Goal: Task Accomplishment & Management: Manage account settings

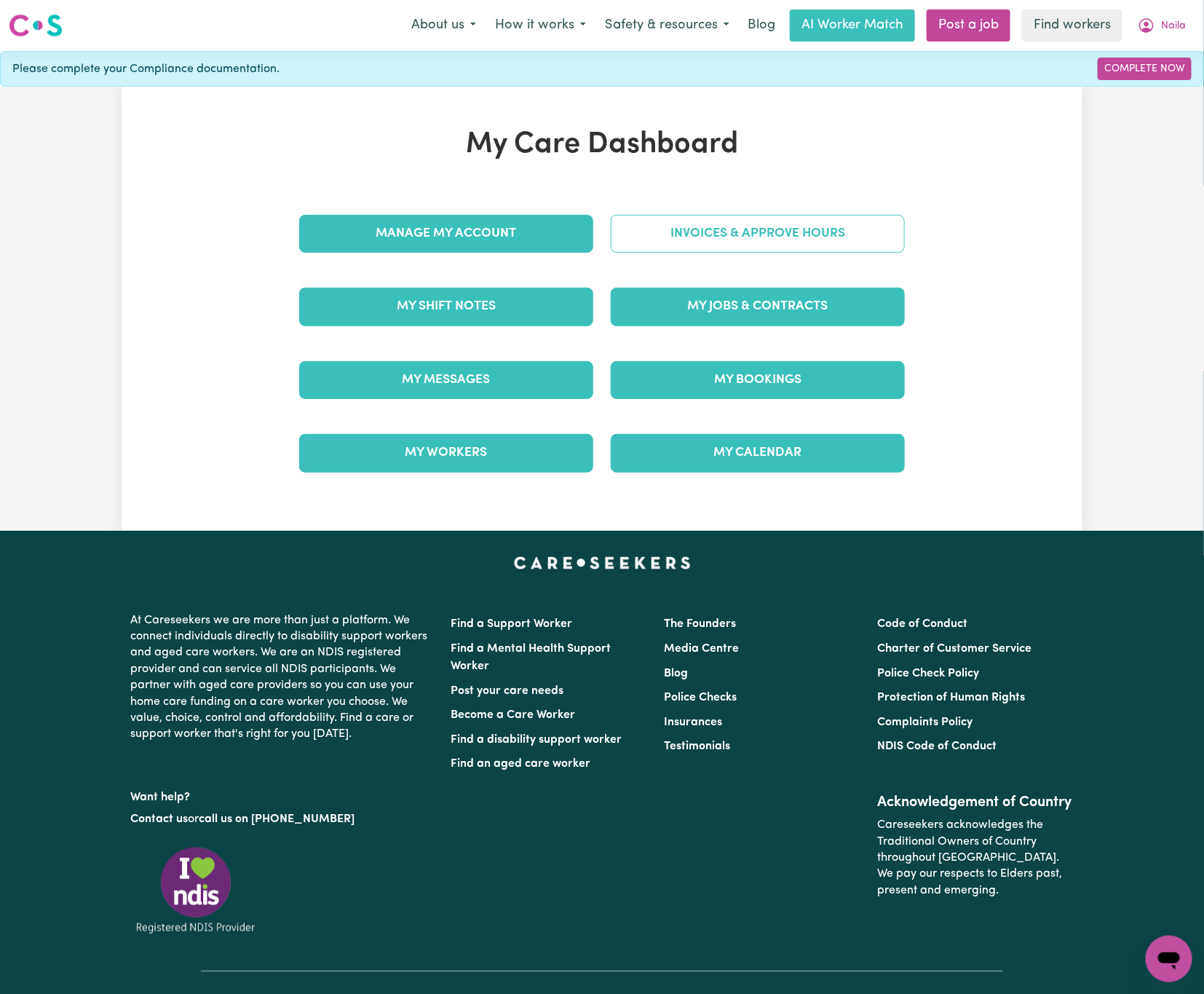
drag, startPoint x: 0, startPoint y: 0, endPoint x: 741, endPoint y: 241, distance: 779.2
click at [741, 241] on link "Invoices & Approve Hours" at bounding box center [758, 234] width 294 height 38
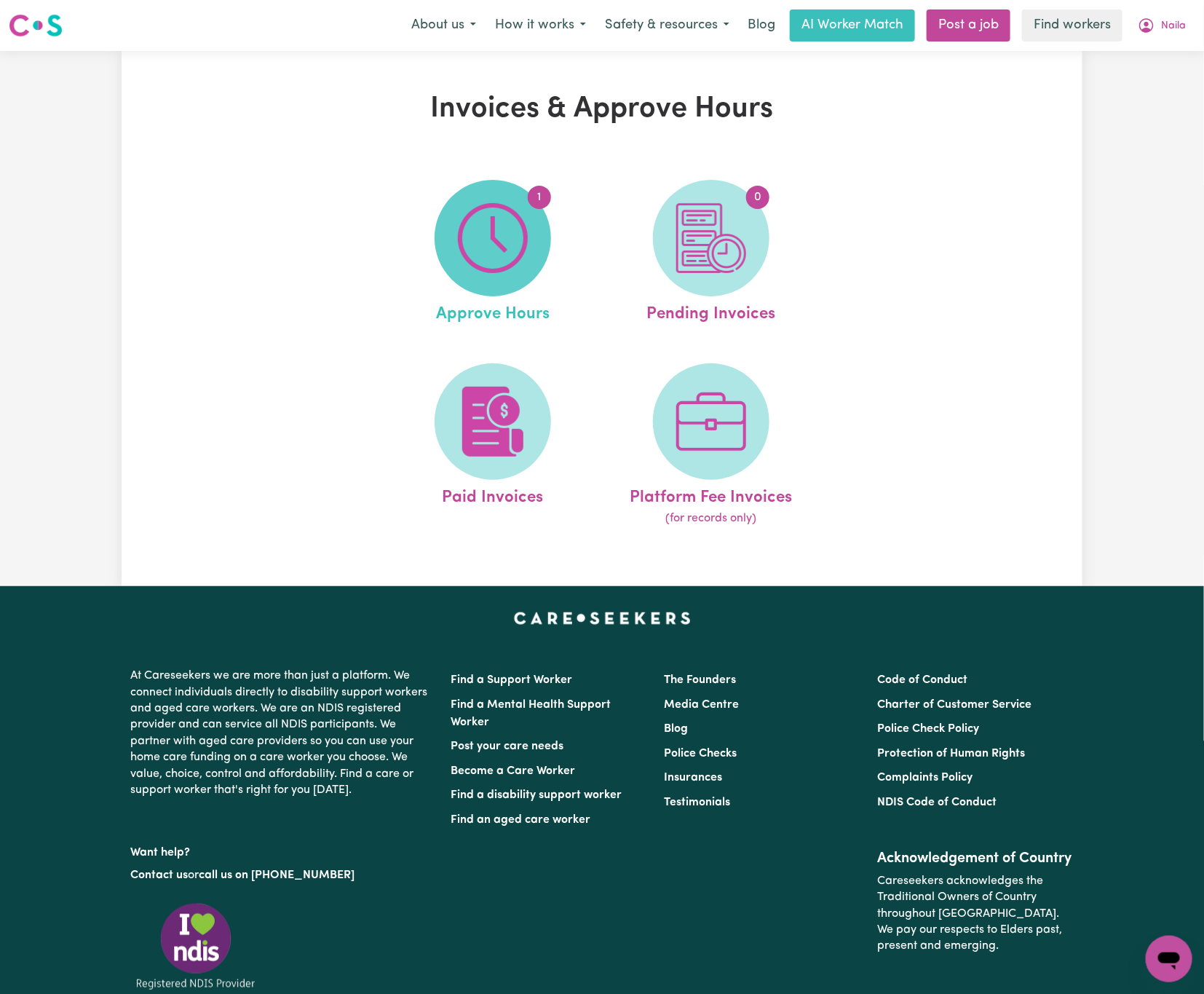
click at [500, 224] on img at bounding box center [493, 237] width 70 height 70
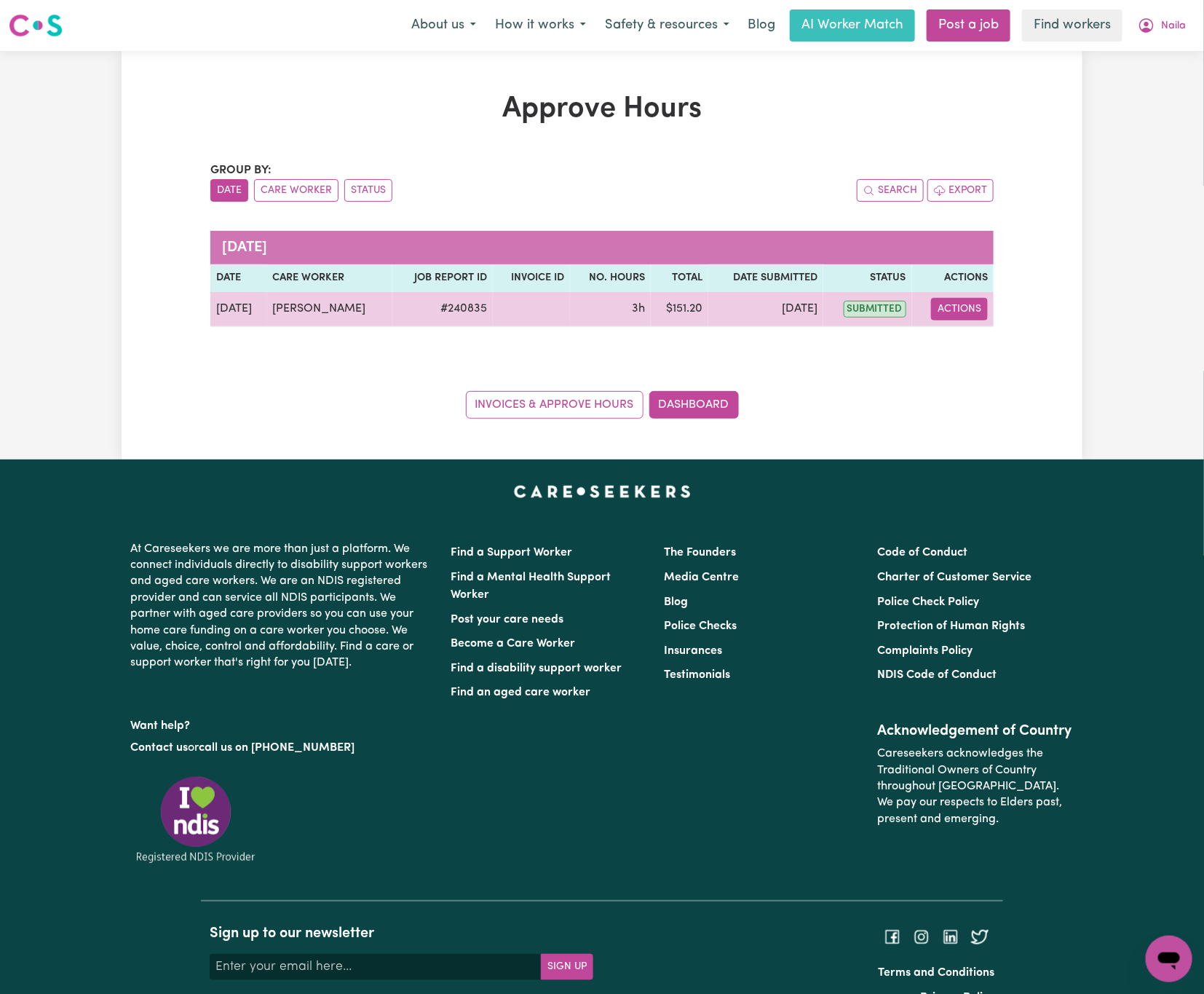
click at [954, 311] on button "Actions" at bounding box center [959, 308] width 56 height 23
click at [965, 341] on link "View Job Report" at bounding box center [994, 344] width 125 height 29
select select "pm"
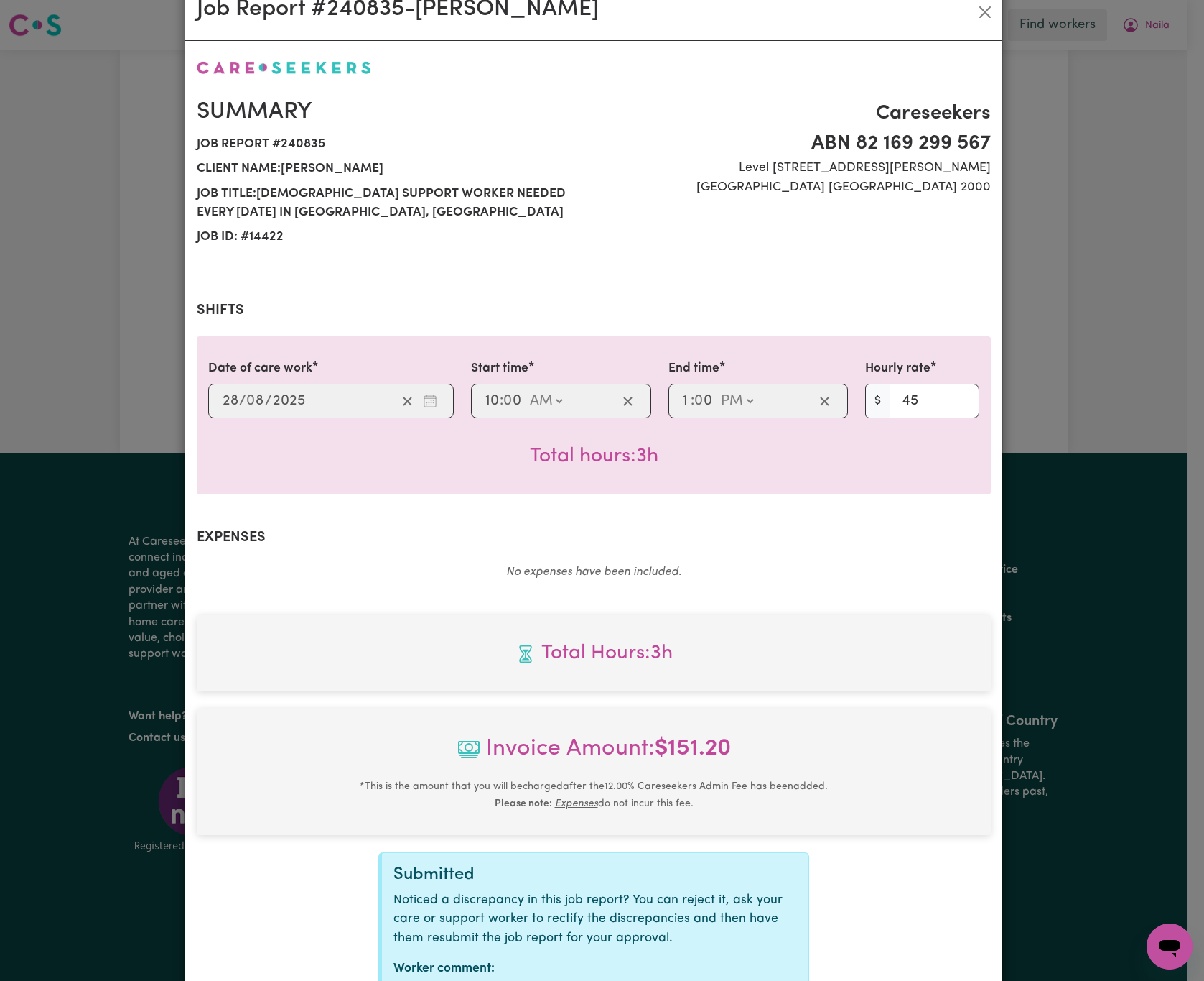
scroll to position [150, 0]
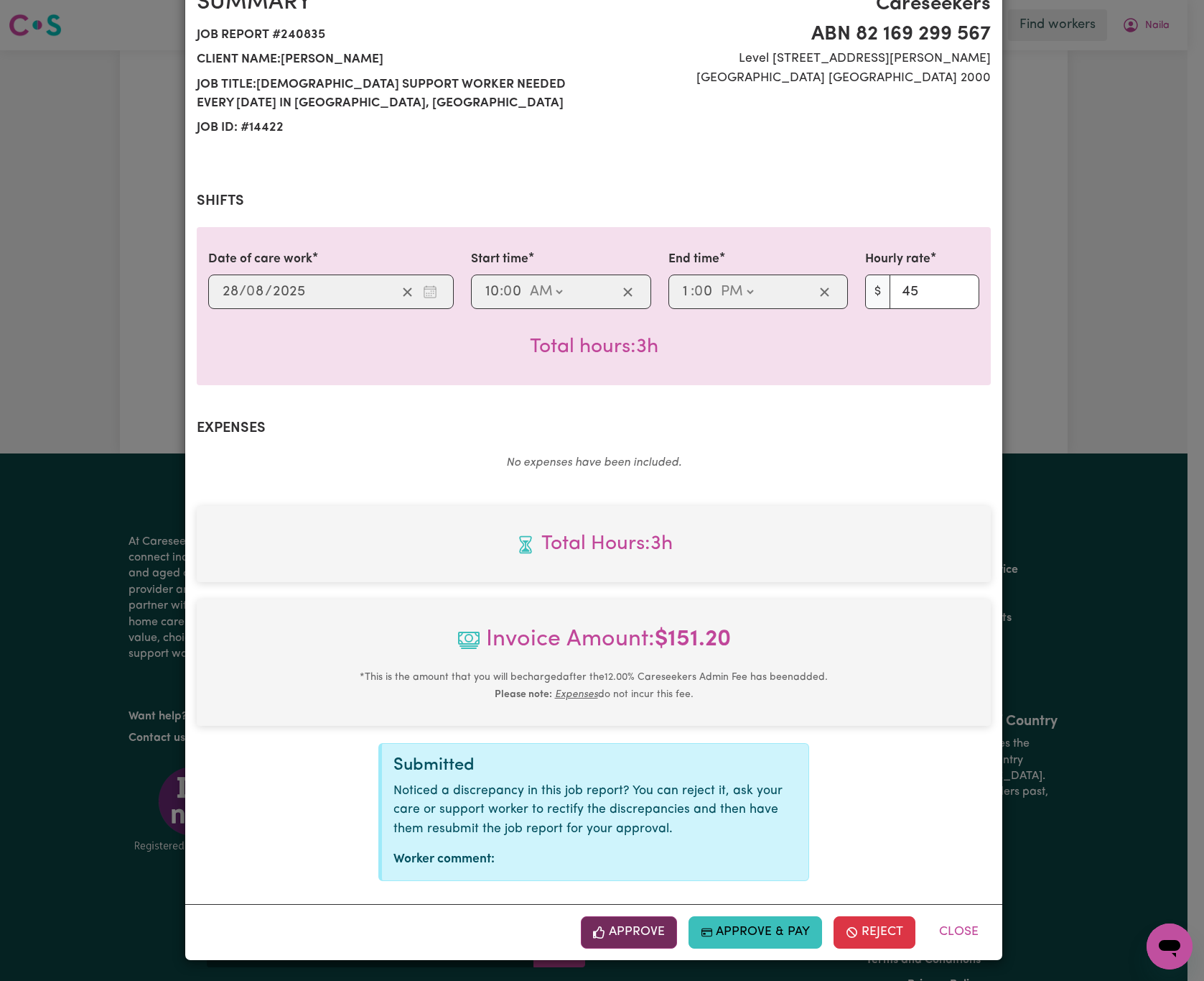
click at [624, 936] on button "Approve" at bounding box center [629, 932] width 96 height 31
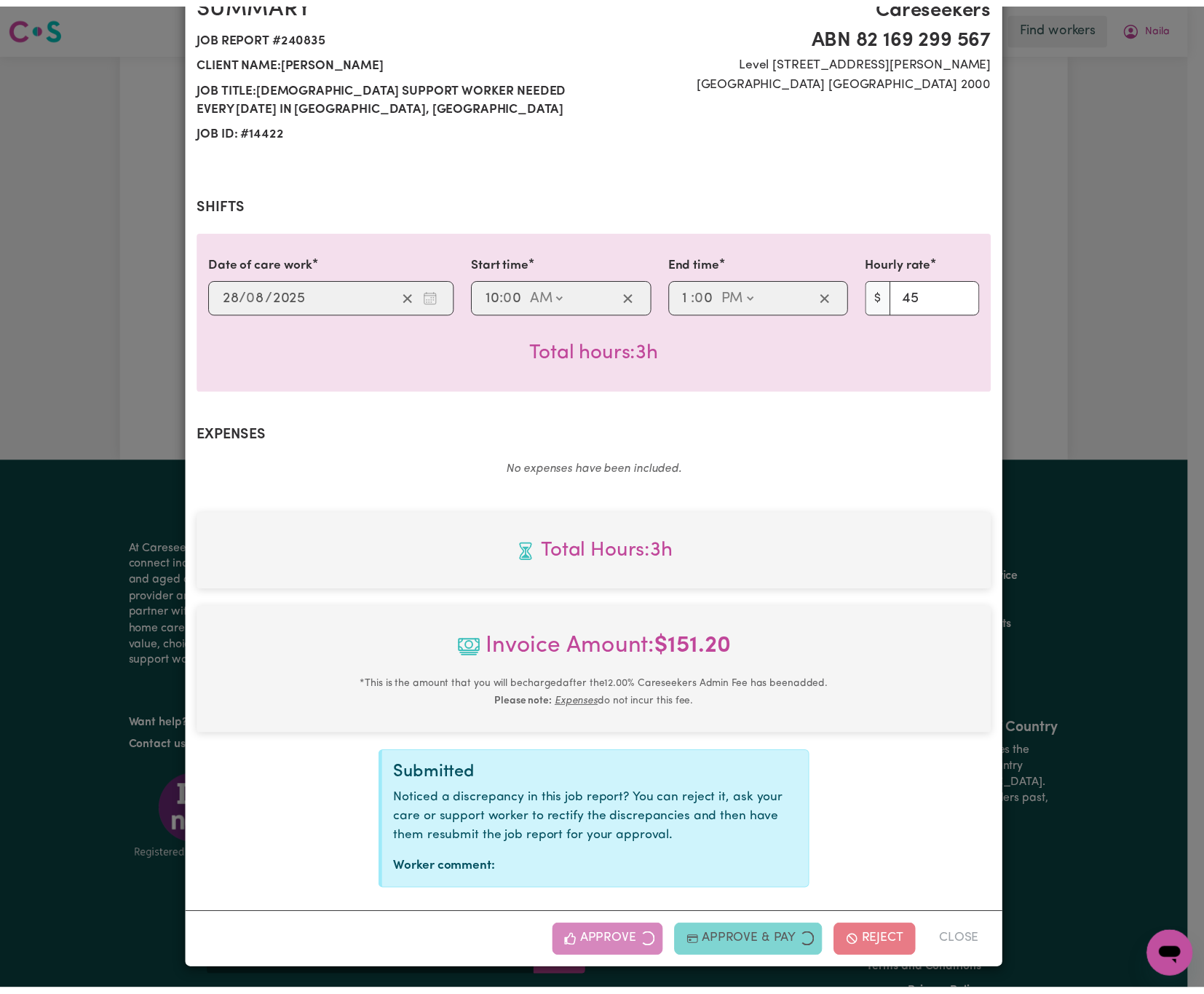
scroll to position [0, 0]
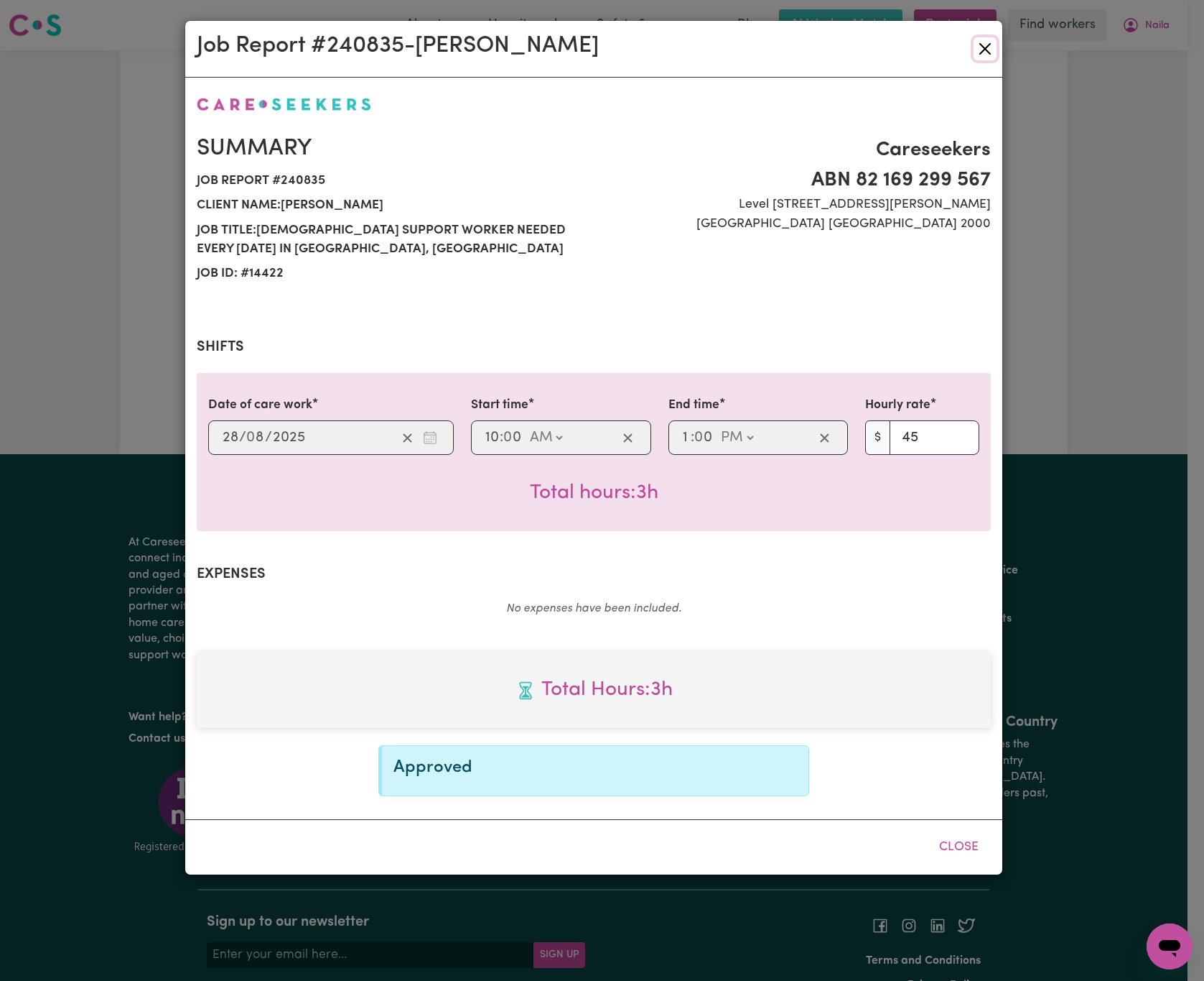
click at [982, 45] on button "Close" at bounding box center [985, 49] width 23 height 23
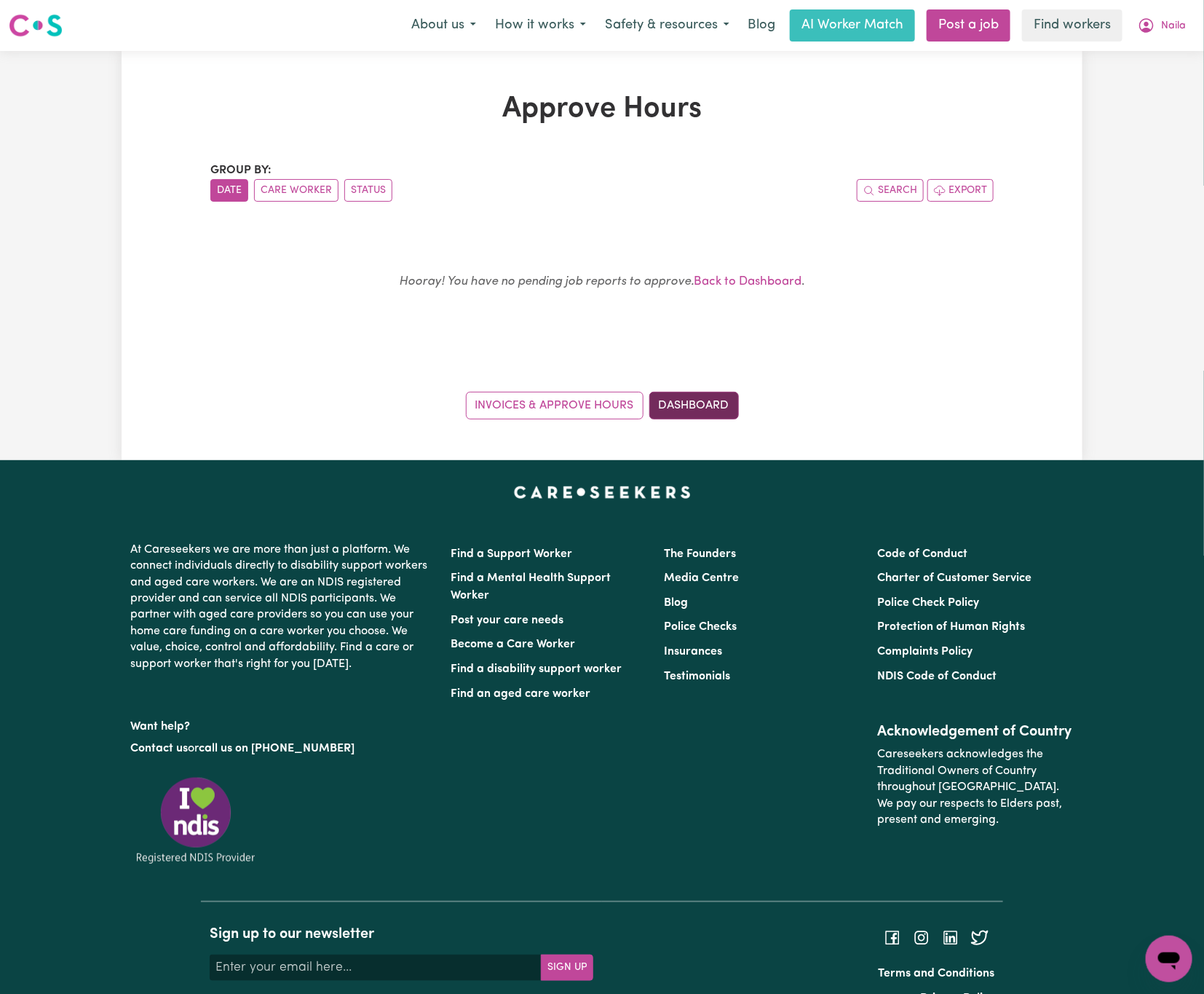
click at [701, 409] on link "Dashboard" at bounding box center [694, 406] width 89 height 27
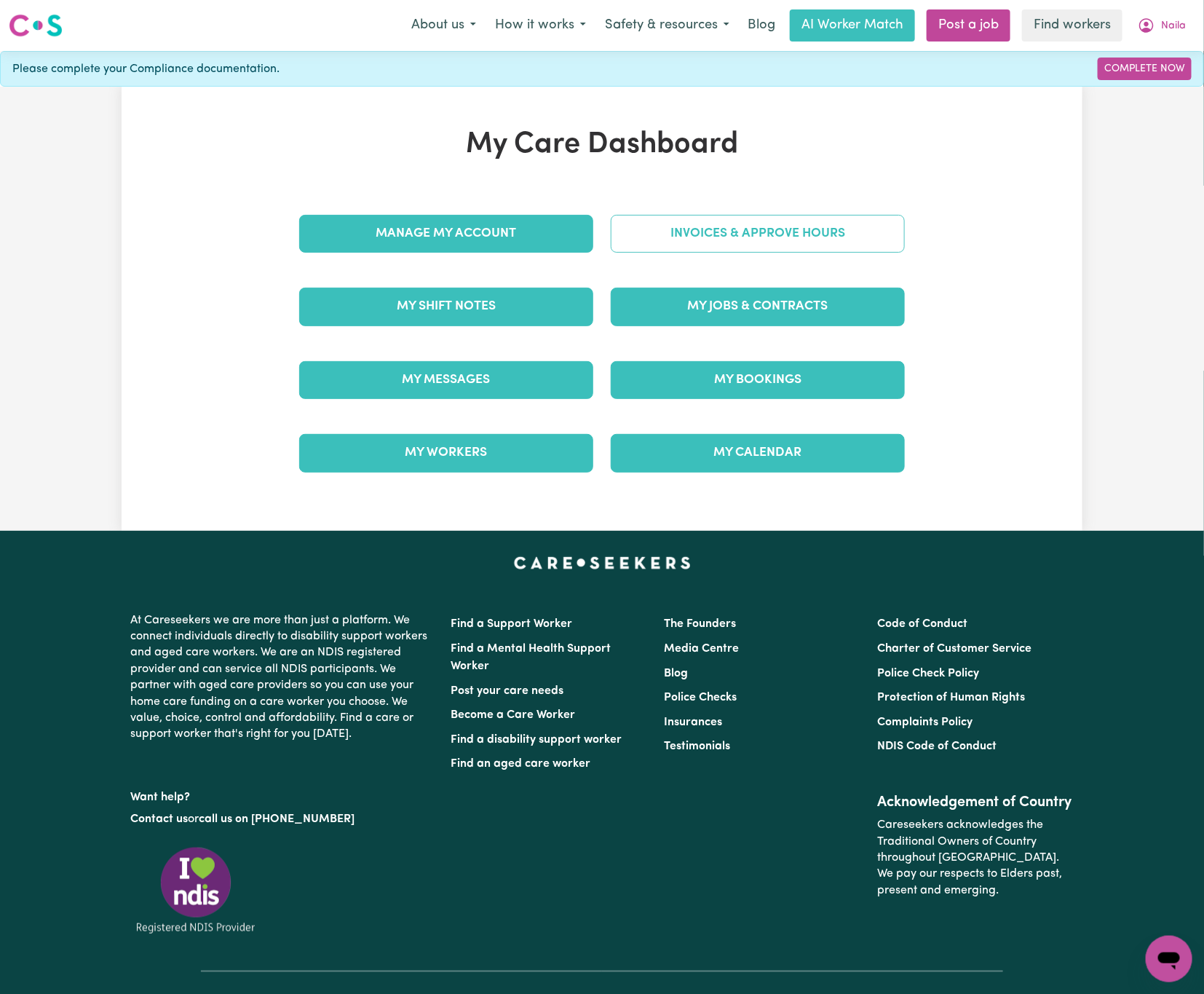
click at [776, 252] on link "Invoices & Approve Hours" at bounding box center [758, 234] width 294 height 38
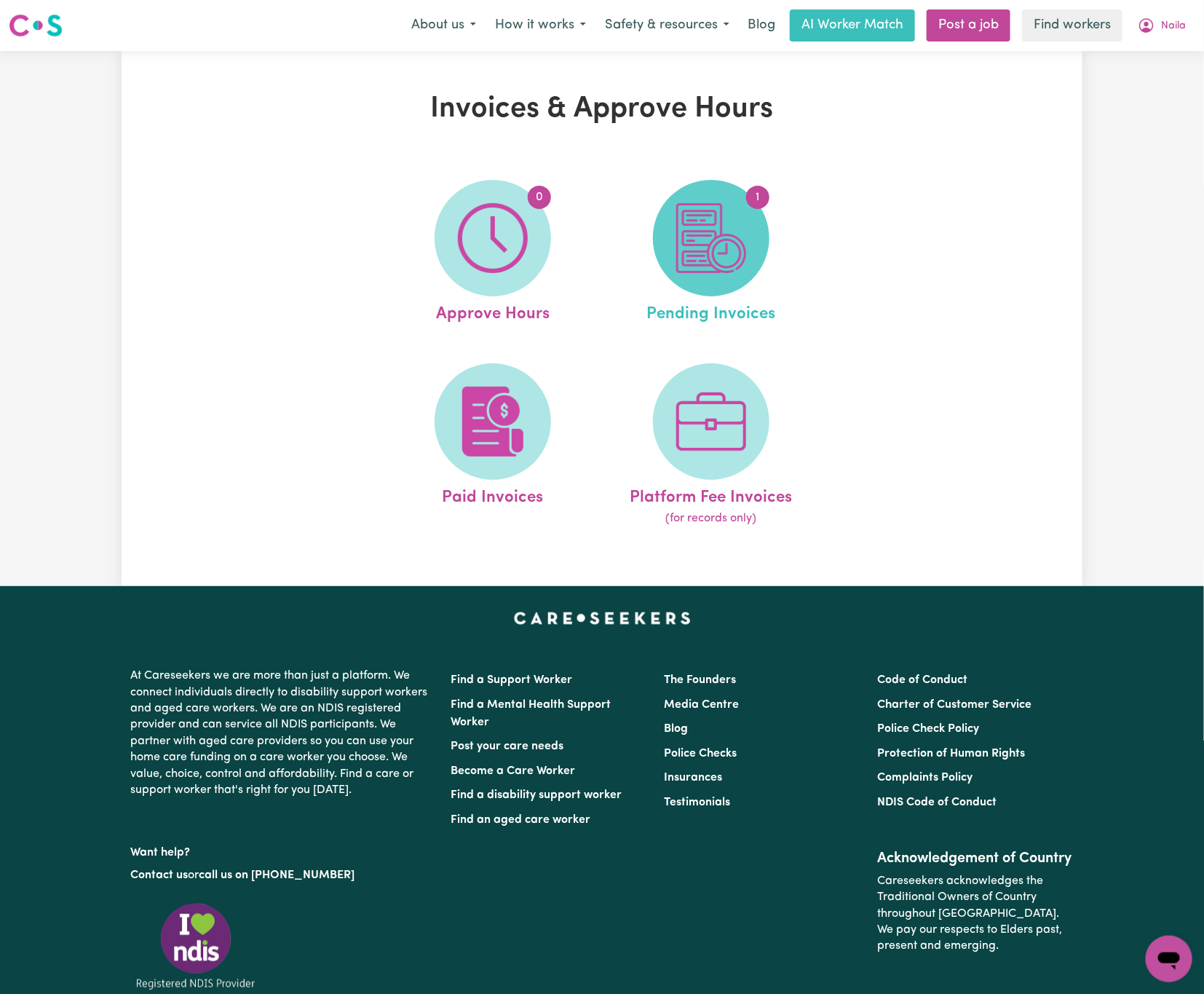
click at [737, 265] on img at bounding box center [711, 237] width 70 height 70
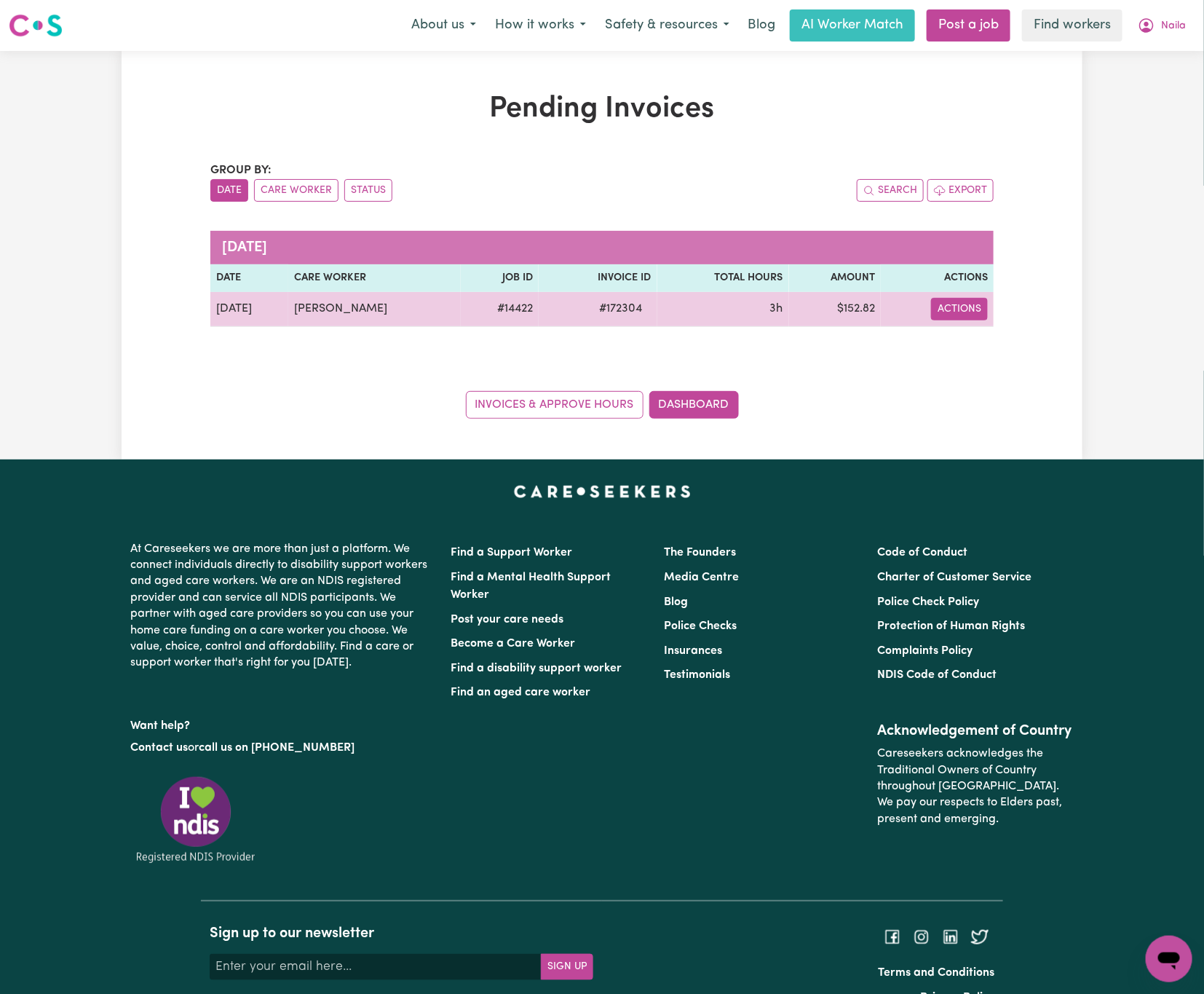
click at [958, 316] on button "Actions" at bounding box center [959, 308] width 56 height 23
click at [985, 345] on link "Download Invoice" at bounding box center [1001, 344] width 133 height 29
